Goal: Find specific page/section: Find specific page/section

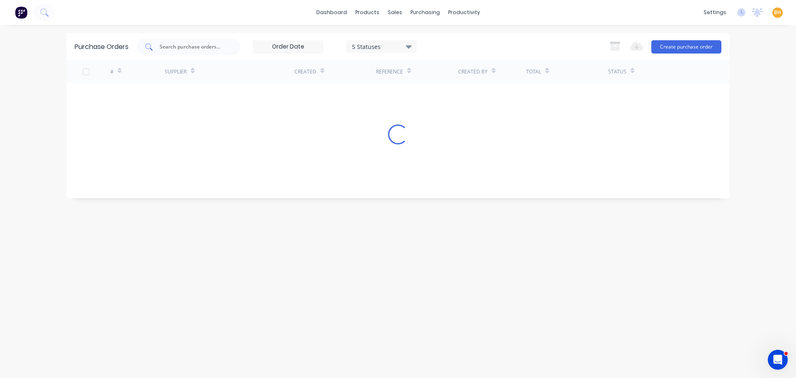
click at [177, 45] on input "text" at bounding box center [193, 47] width 69 height 8
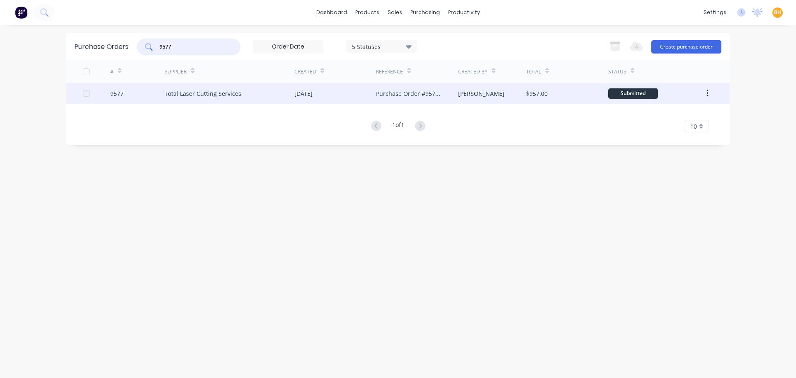
type input "9577"
click at [210, 101] on div "Total Laser Cutting Services" at bounding box center [230, 93] width 130 height 21
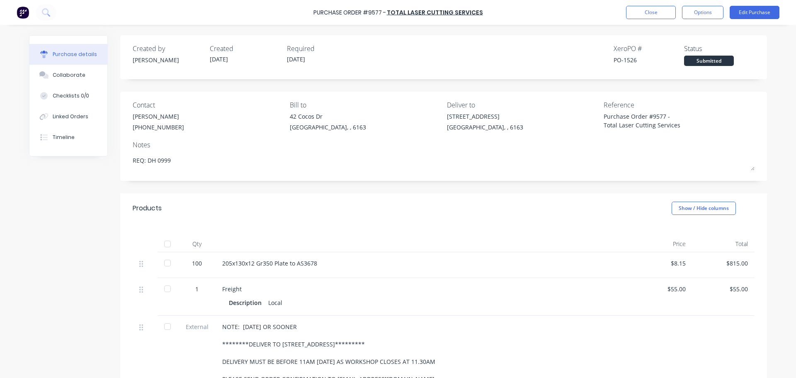
type textarea "x"
click at [662, 8] on button "Close" at bounding box center [651, 12] width 50 height 13
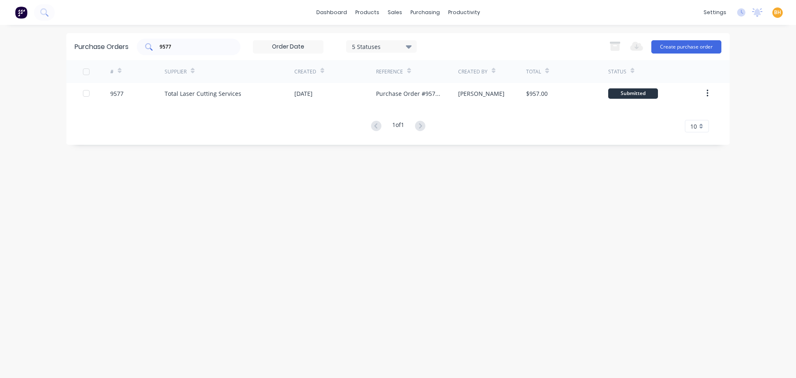
click at [183, 52] on div "9577" at bounding box center [189, 47] width 104 height 17
type input "9"
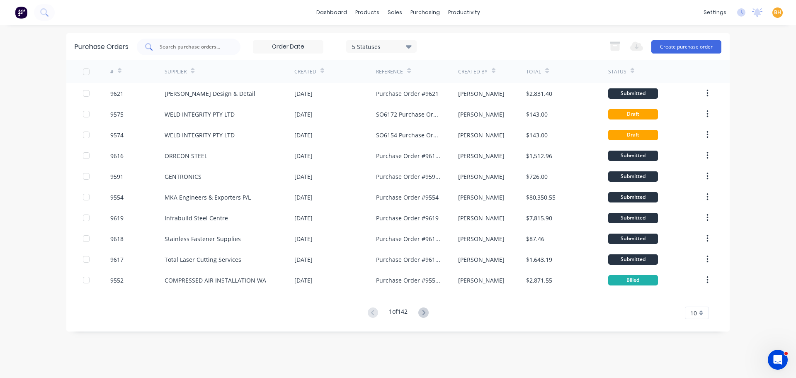
click at [184, 44] on input "text" at bounding box center [193, 47] width 69 height 8
click at [196, 45] on input "text" at bounding box center [193, 47] width 69 height 8
click at [182, 47] on input "text" at bounding box center [193, 47] width 69 height 8
